Goal: Task Accomplishment & Management: Use online tool/utility

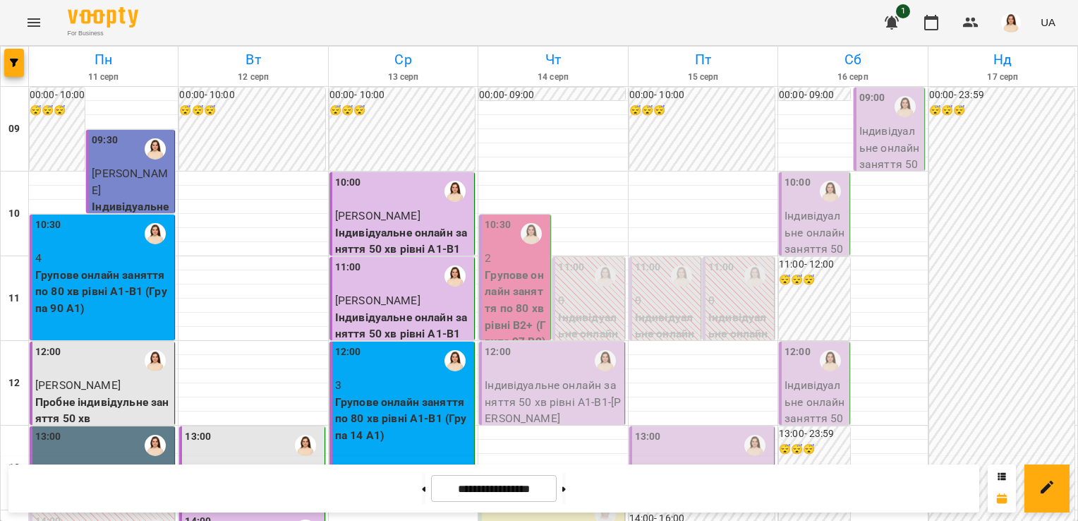
scroll to position [47, 0]
click at [566, 492] on button at bounding box center [564, 488] width 4 height 31
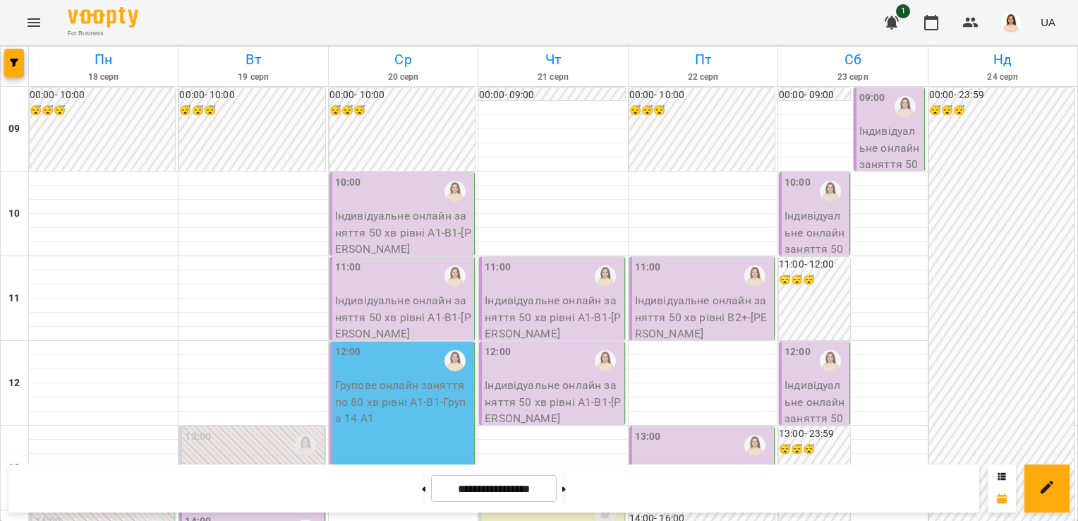
scroll to position [440, 0]
click at [566, 492] on button at bounding box center [564, 488] width 4 height 31
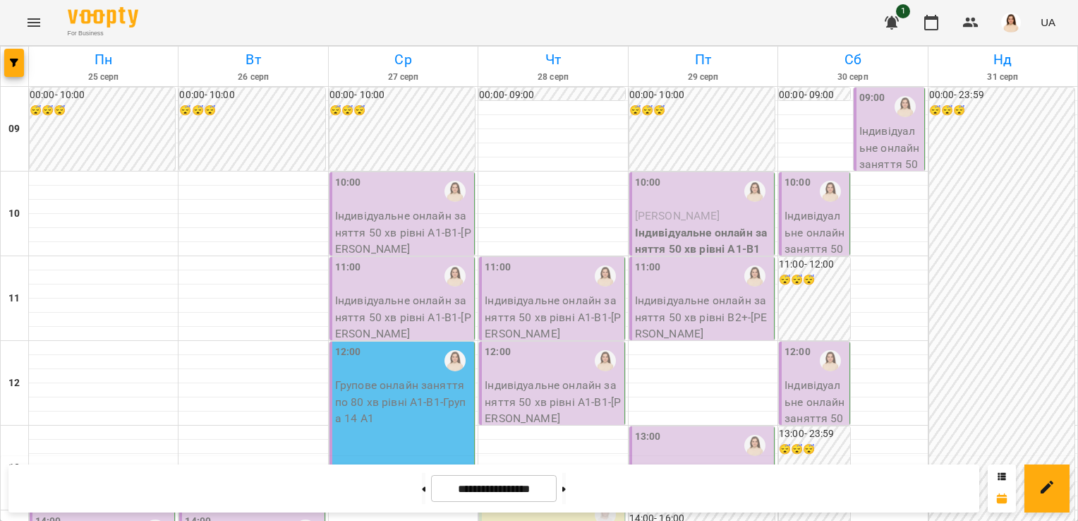
scroll to position [158, 0]
click at [566, 489] on icon at bounding box center [564, 489] width 4 height 6
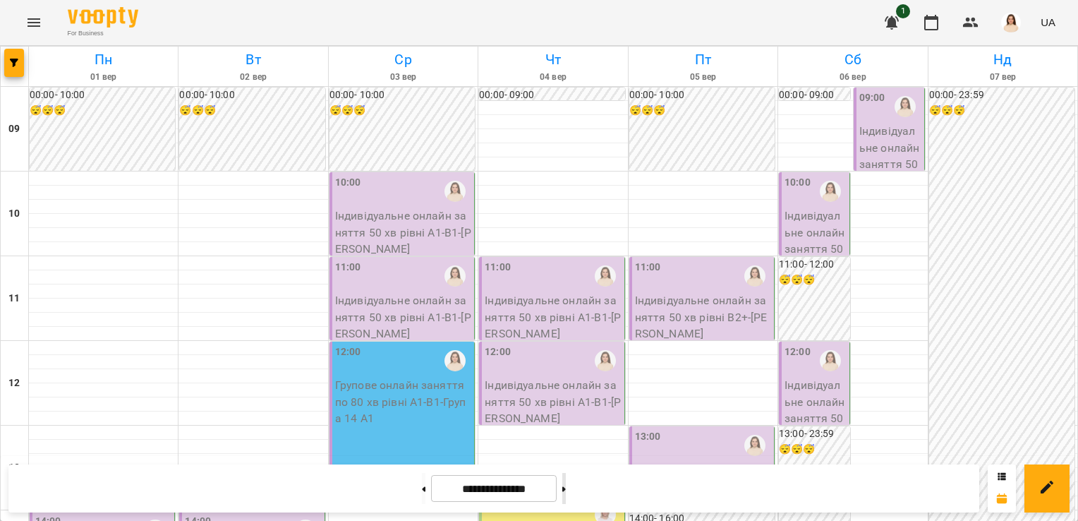
click at [566, 489] on icon at bounding box center [564, 489] width 4 height 6
click at [422, 490] on button at bounding box center [424, 488] width 4 height 31
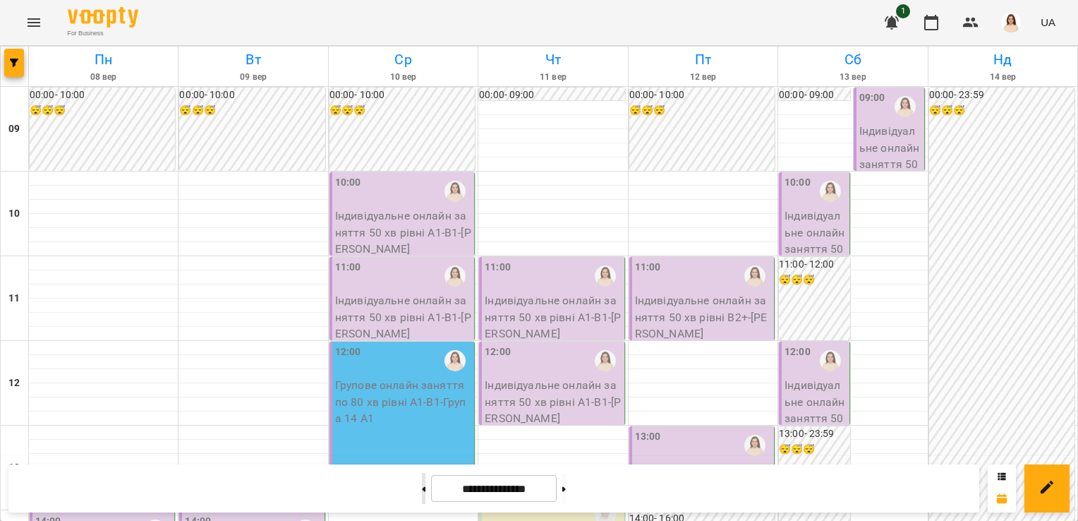
click at [422, 490] on button at bounding box center [424, 488] width 4 height 31
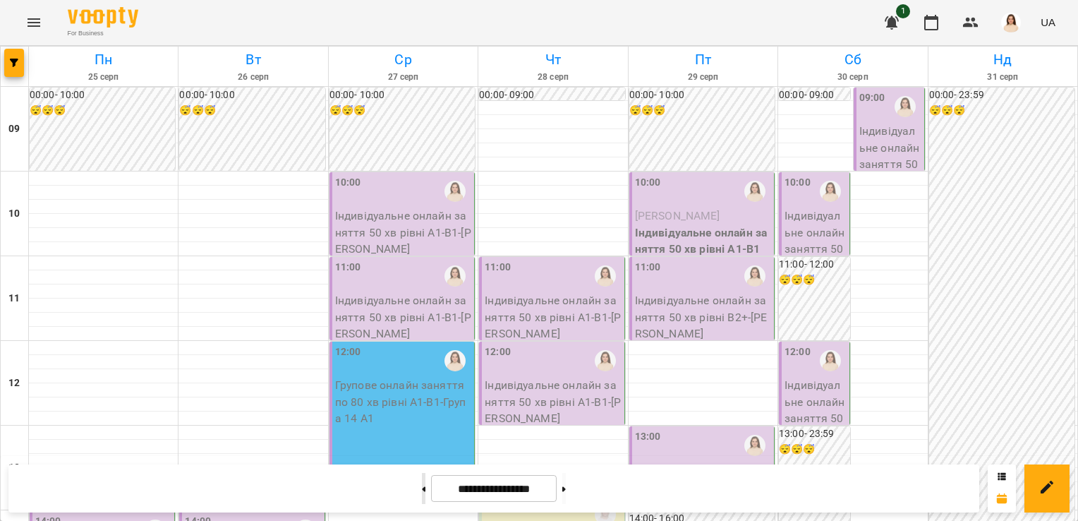
click at [422, 490] on button at bounding box center [424, 488] width 4 height 31
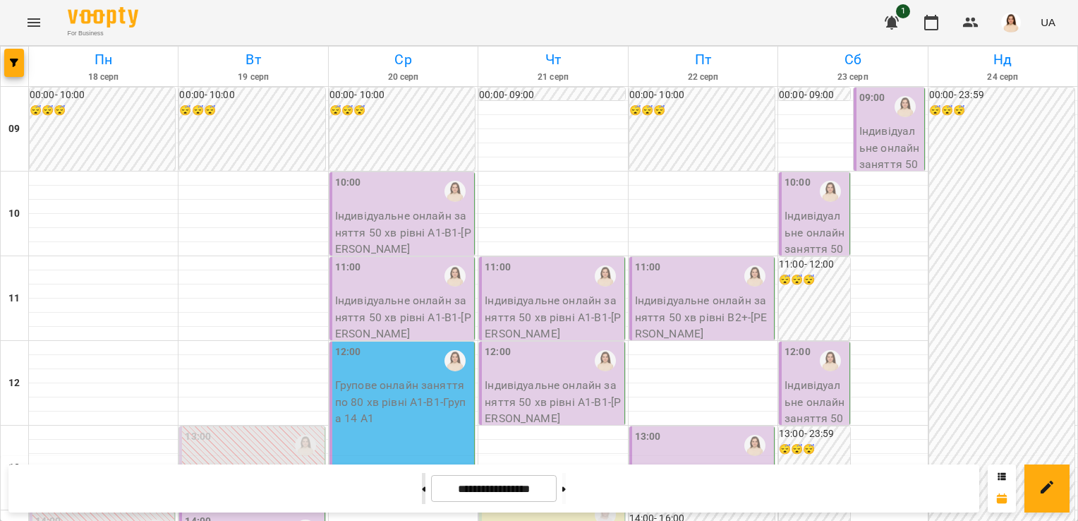
click at [422, 490] on button at bounding box center [424, 488] width 4 height 31
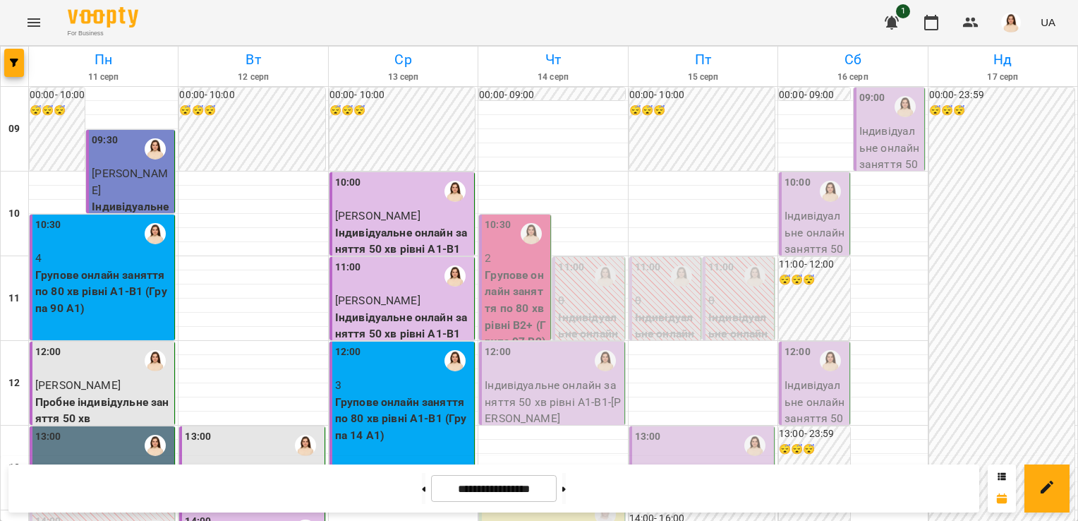
scroll to position [62, 0]
click at [566, 490] on button at bounding box center [564, 488] width 4 height 31
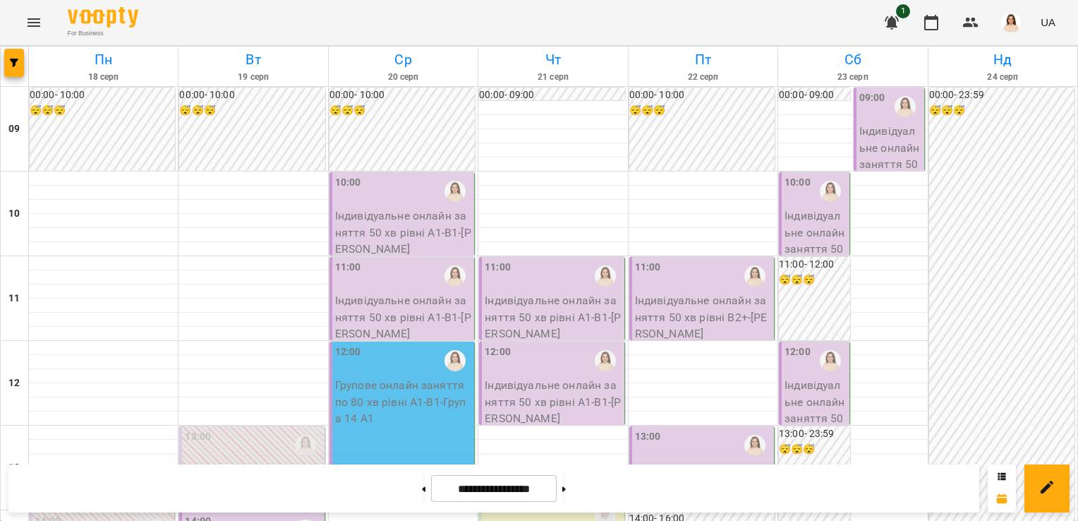
scroll to position [0, 0]
click at [422, 498] on button at bounding box center [424, 488] width 4 height 31
type input "**********"
